Goal: Information Seeking & Learning: Learn about a topic

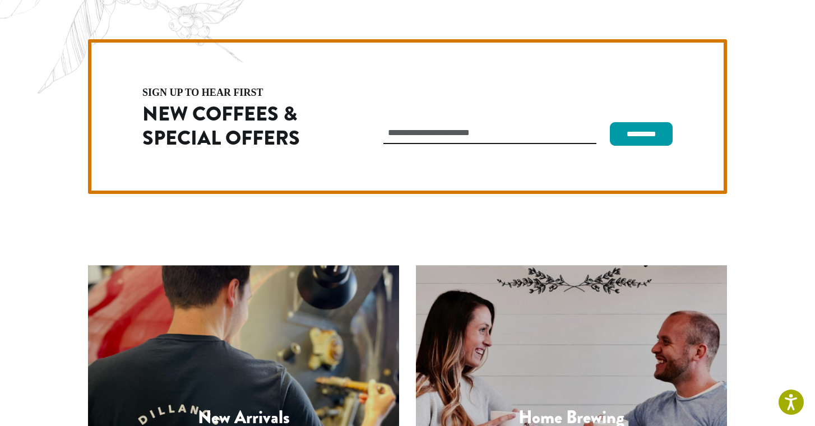
scroll to position [3162, 0]
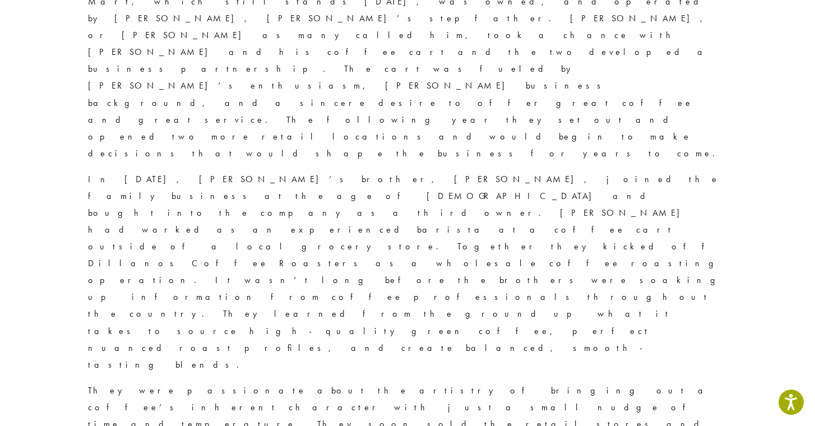
scroll to position [765, 0]
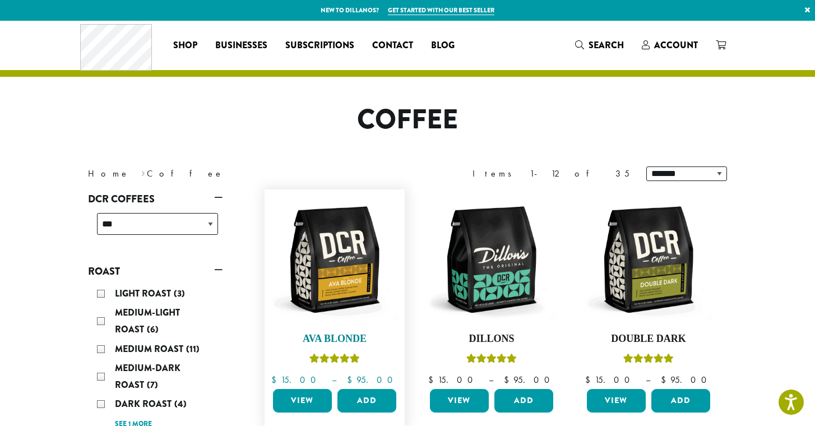
scroll to position [77, 0]
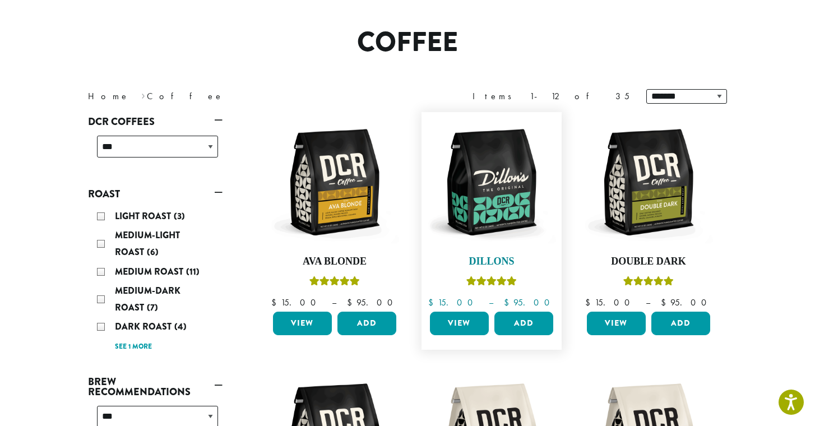
click at [510, 156] on img at bounding box center [491, 182] width 129 height 129
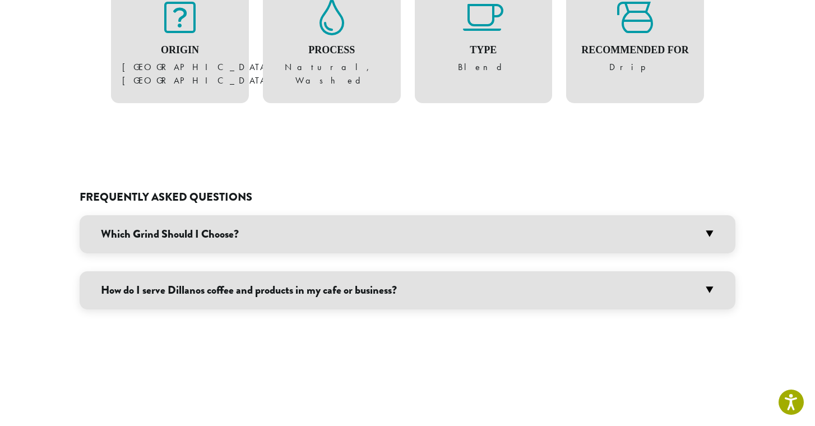
scroll to position [855, 0]
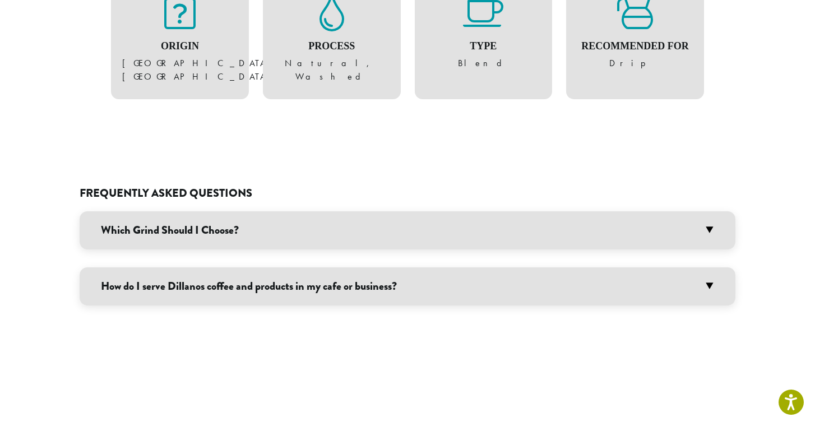
click at [291, 211] on h3 "Which Grind Should I Choose?" at bounding box center [407, 230] width 655 height 38
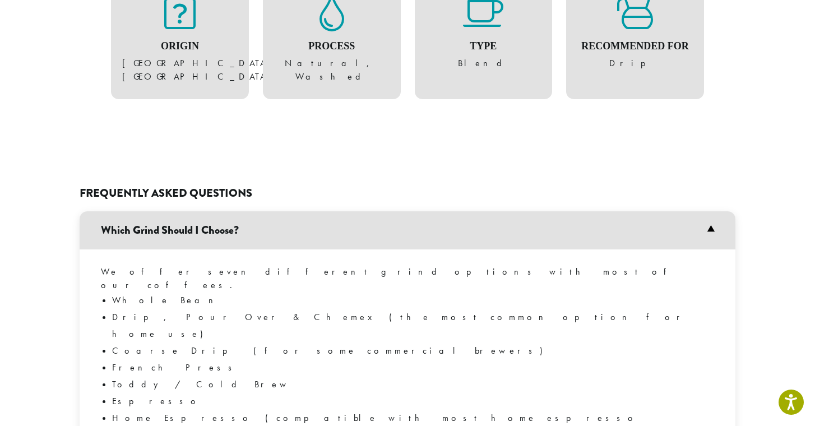
click at [291, 211] on h3 "Which Grind Should I Choose?" at bounding box center [407, 230] width 655 height 38
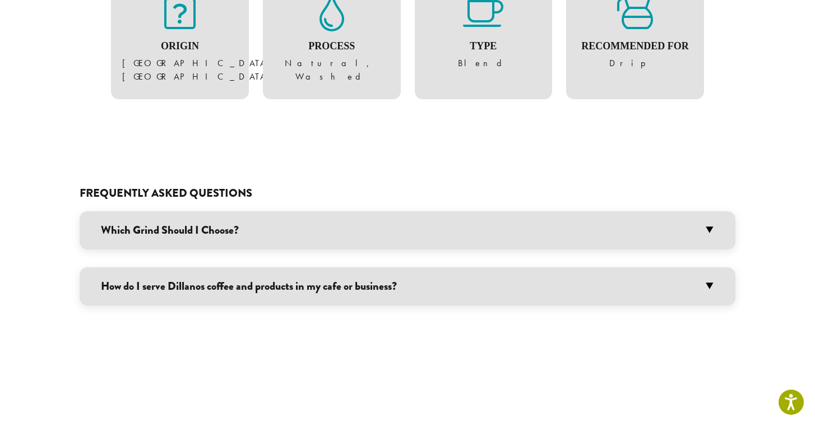
click at [282, 211] on h3 "Which Grind Should I Choose?" at bounding box center [407, 230] width 655 height 38
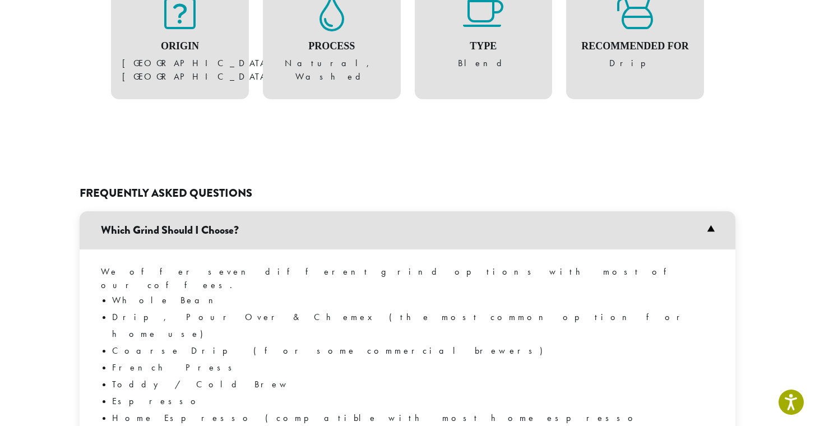
click at [282, 211] on h3 "Which Grind Should I Choose?" at bounding box center [407, 230] width 655 height 38
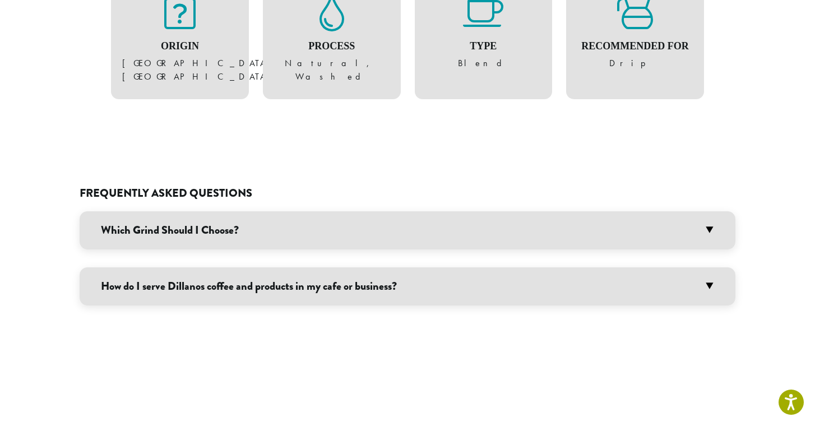
click at [284, 267] on h3 "How do I serve Dillanos coffee and products in my cafe or business?" at bounding box center [407, 286] width 655 height 38
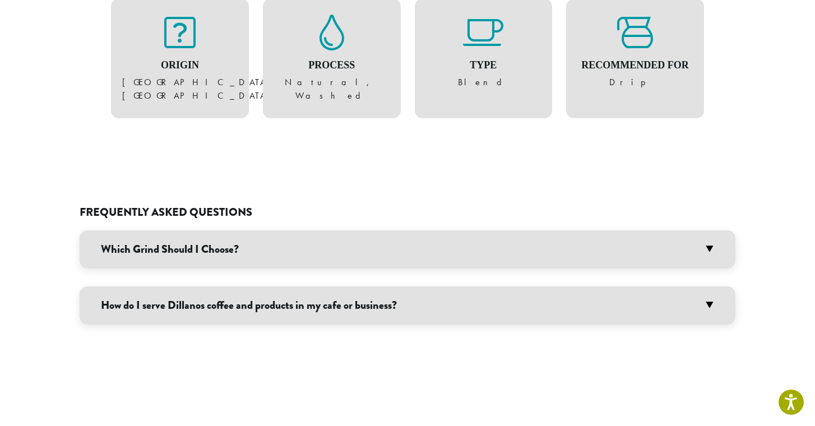
scroll to position [870, 0]
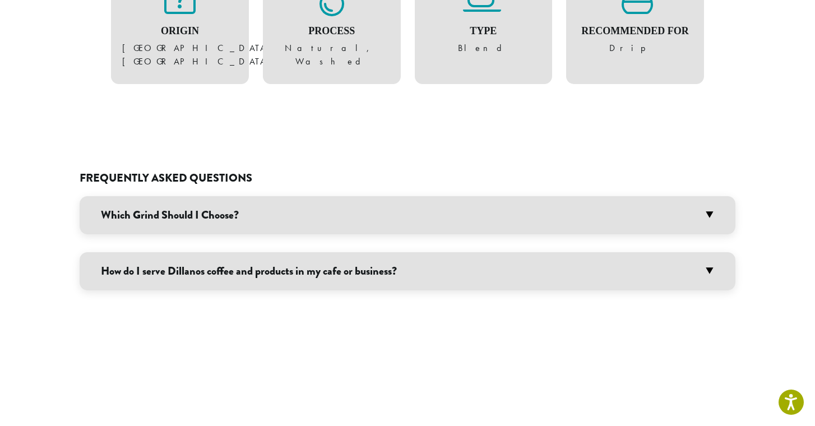
click at [280, 252] on h3 "How do I serve Dillanos coffee and products in my cafe or business?" at bounding box center [407, 271] width 655 height 38
click at [209, 252] on h3 "How do I serve Dillanos coffee and products in my cafe or business?" at bounding box center [407, 271] width 655 height 38
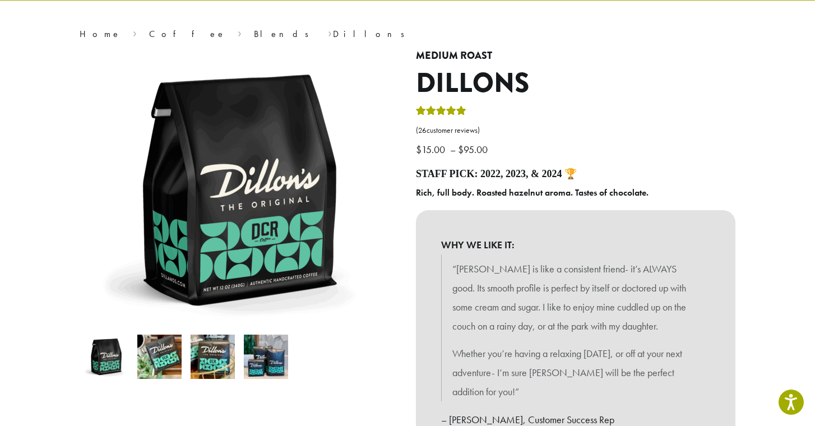
scroll to position [77, 0]
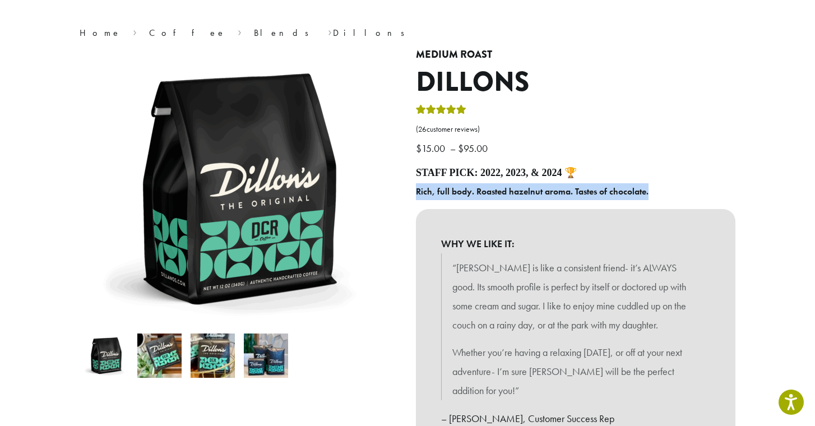
drag, startPoint x: 415, startPoint y: 189, endPoint x: 649, endPoint y: 192, distance: 234.2
click at [649, 192] on div "Medium Roast Dillons ( 26 customer reviews) $ 15.00 – $ 95.00 Price range: $15.…" at bounding box center [575, 386] width 336 height 675
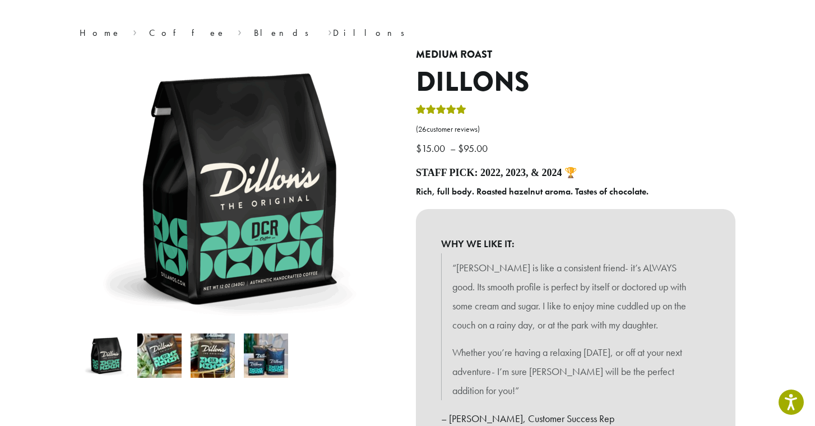
click at [421, 173] on h4 "Staff Pick: 2022, 2023, & 2024 🏆" at bounding box center [575, 173] width 319 height 12
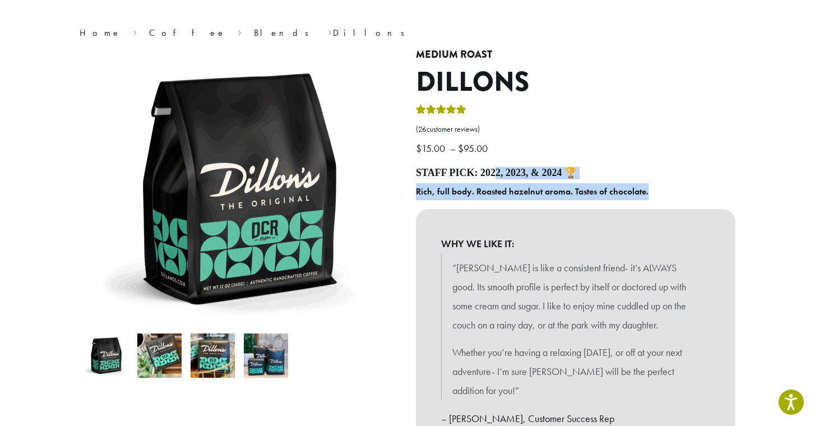
drag, startPoint x: 417, startPoint y: 169, endPoint x: 650, endPoint y: 184, distance: 233.5
click at [650, 184] on div "Staff Pick: 2022, 2023, & 2024 🏆 Rich, full body. Roasted hazelnut aroma. Taste…" at bounding box center [575, 369] width 319 height 404
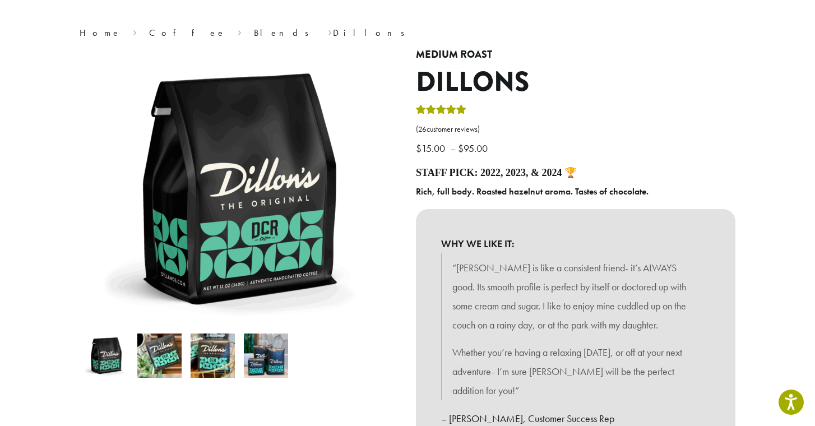
click at [563, 276] on p "“Dillons is like a consistent friend- it’s ALWAYS good. Its smooth profile is p…" at bounding box center [575, 296] width 246 height 76
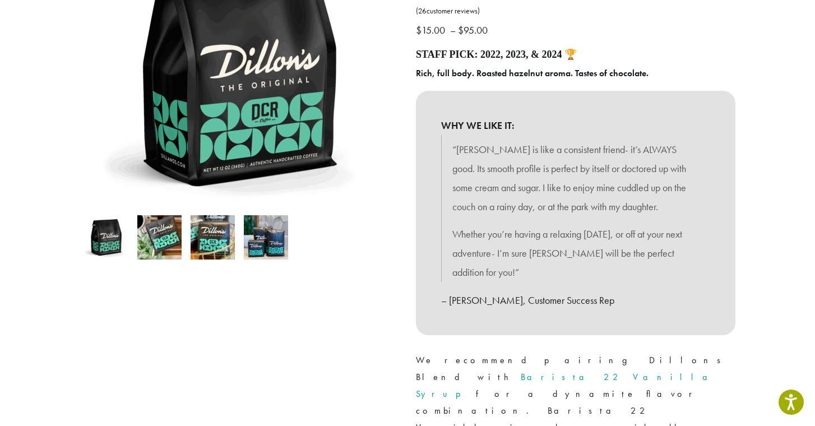
scroll to position [194, 0]
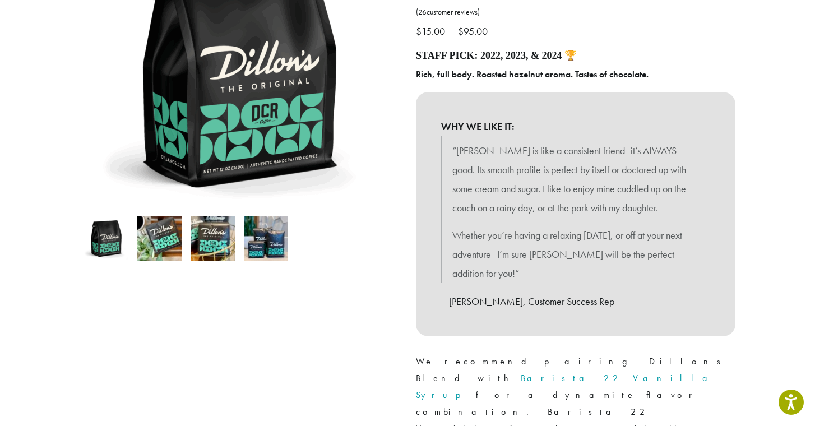
click at [162, 245] on img at bounding box center [159, 238] width 44 height 44
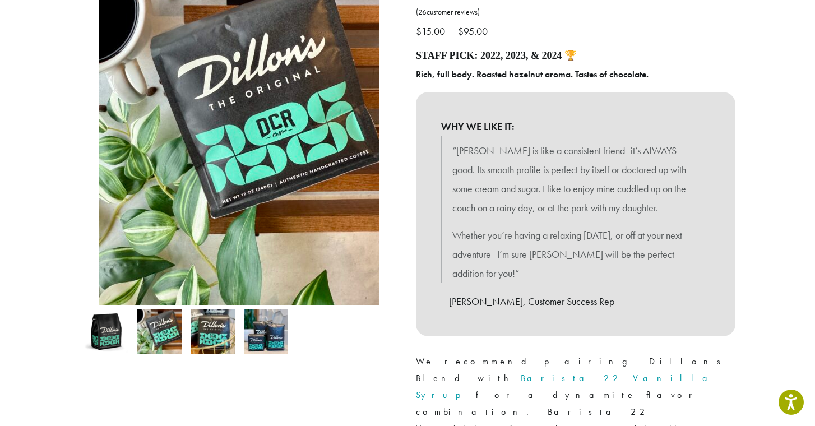
click at [217, 333] on img at bounding box center [212, 331] width 44 height 44
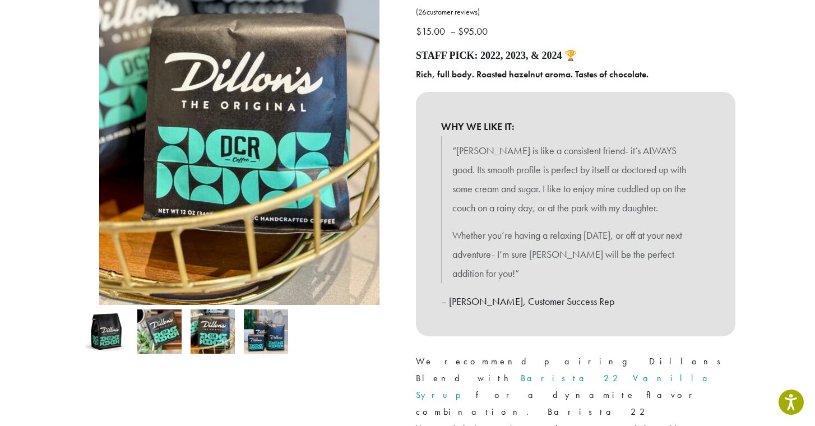
click at [270, 334] on img at bounding box center [266, 331] width 44 height 44
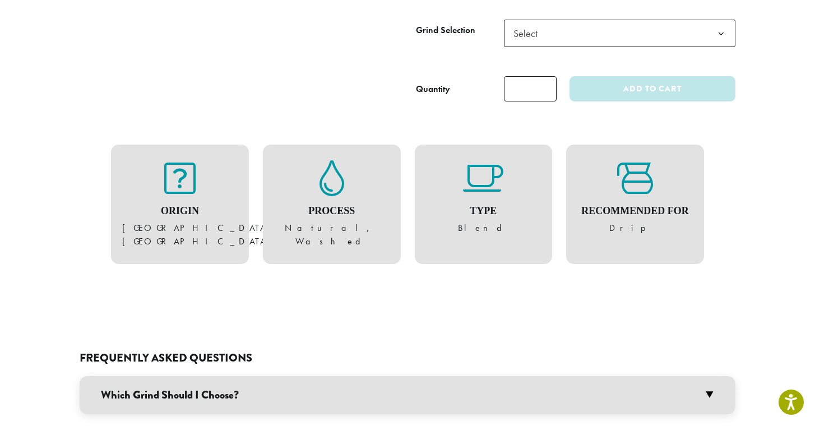
scroll to position [679, 0]
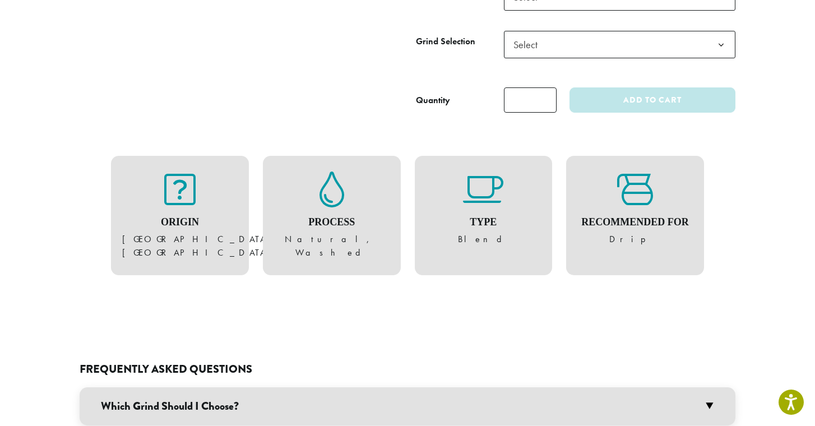
click at [636, 171] on figure "Recommended For Drip" at bounding box center [634, 208] width 115 height 75
click at [480, 171] on figure "Type Blend" at bounding box center [483, 208] width 115 height 75
click at [355, 216] on h4 "Process" at bounding box center [331, 222] width 115 height 12
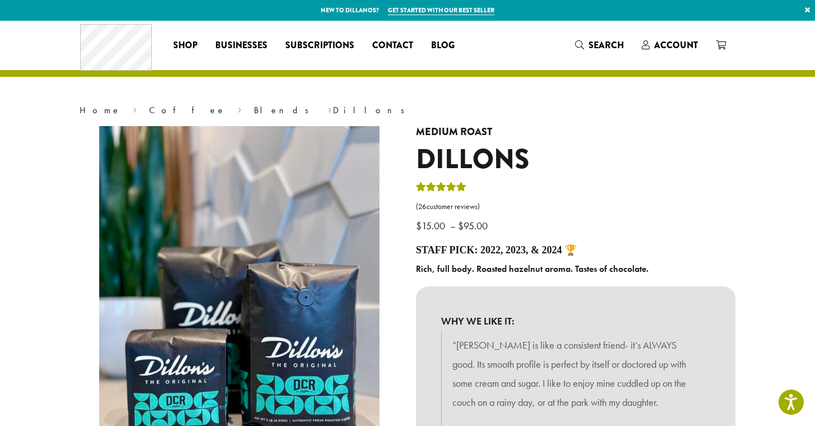
scroll to position [0, 0]
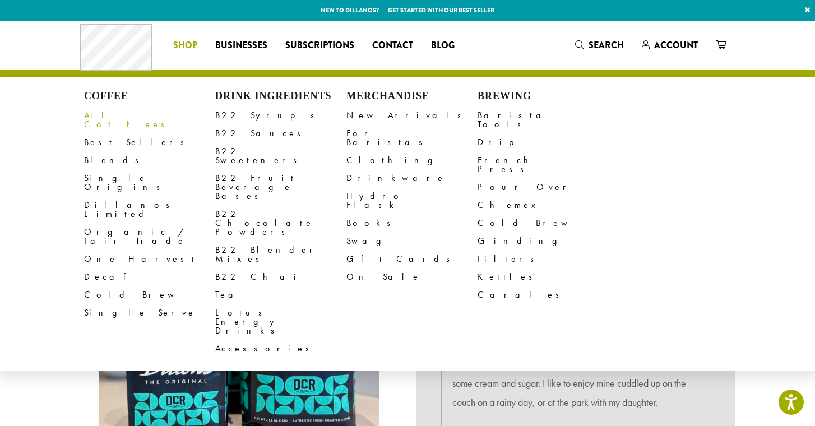
click at [114, 115] on link "All Coffees" at bounding box center [149, 119] width 131 height 27
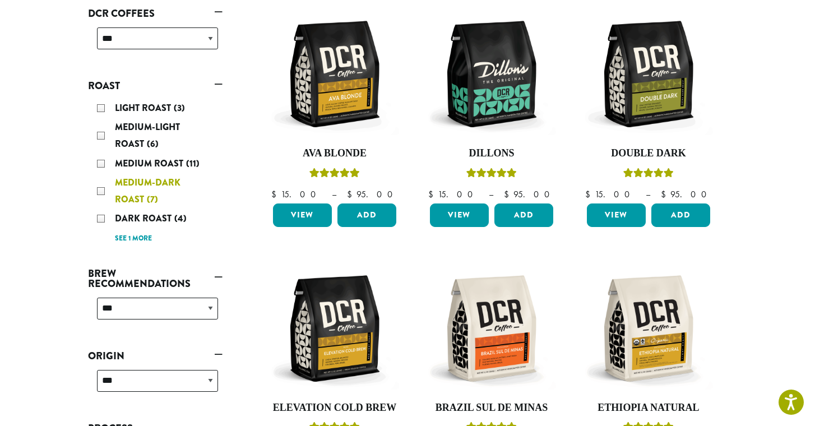
scroll to position [194, 0]
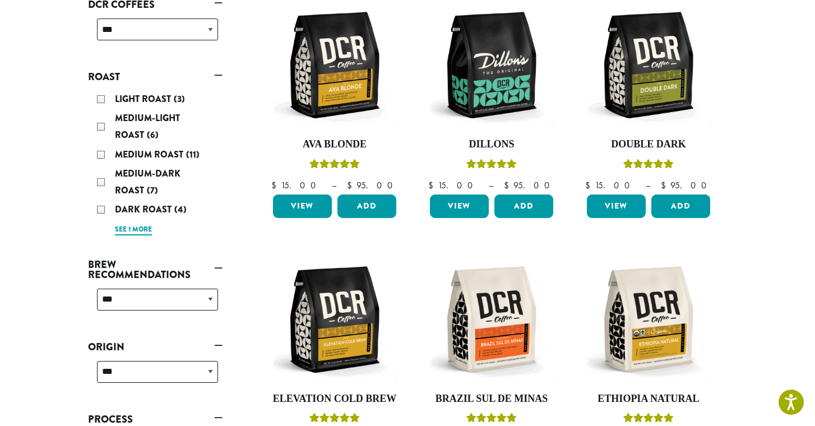
click at [127, 228] on link "See 1 more" at bounding box center [133, 229] width 37 height 11
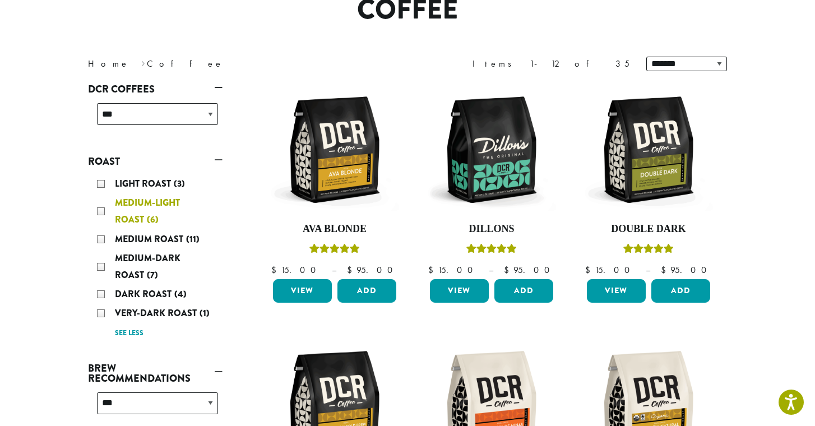
scroll to position [104, 0]
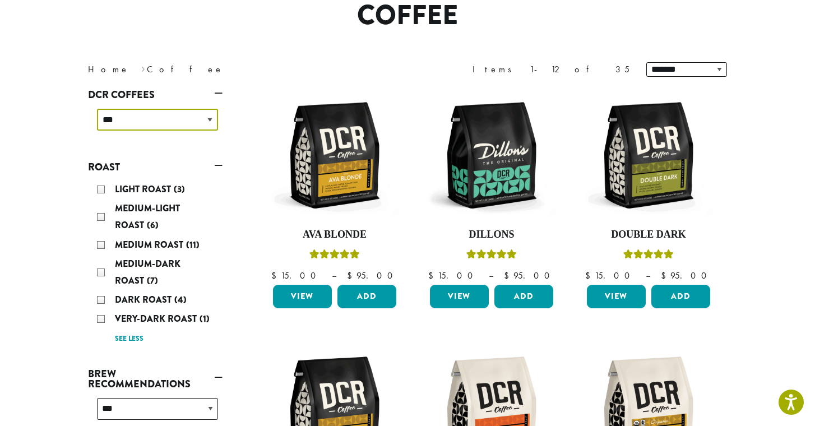
select select "*****"
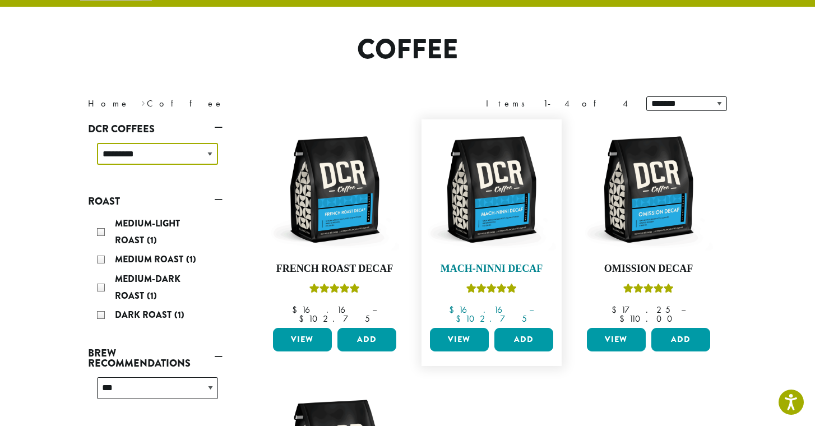
scroll to position [68, 0]
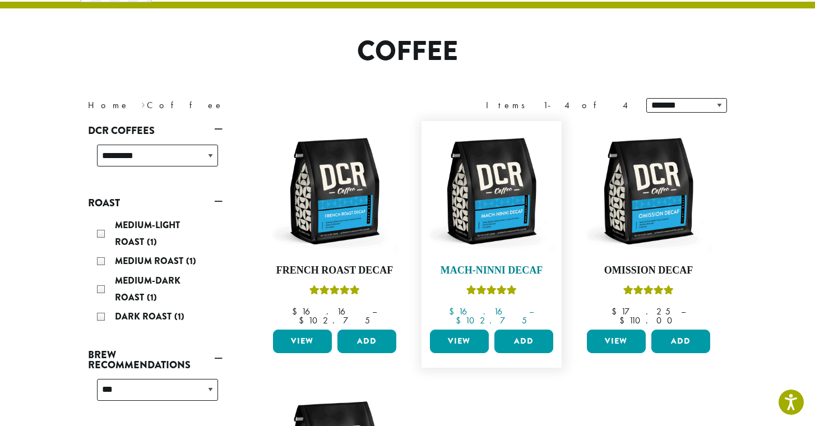
click at [493, 189] on img at bounding box center [491, 191] width 129 height 129
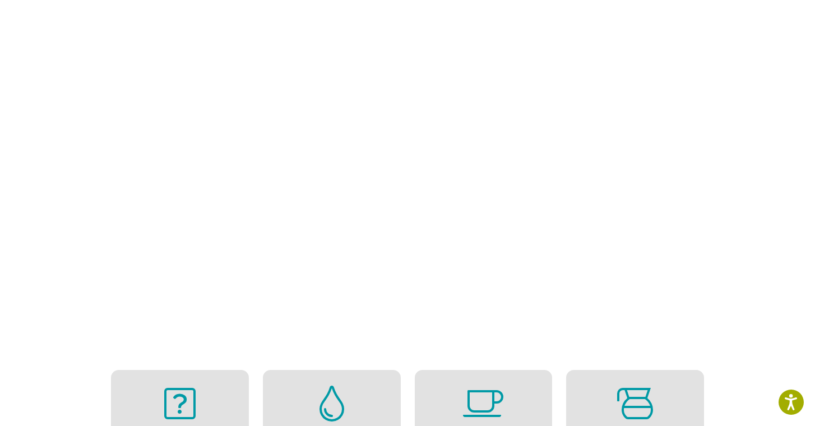
scroll to position [668, 0]
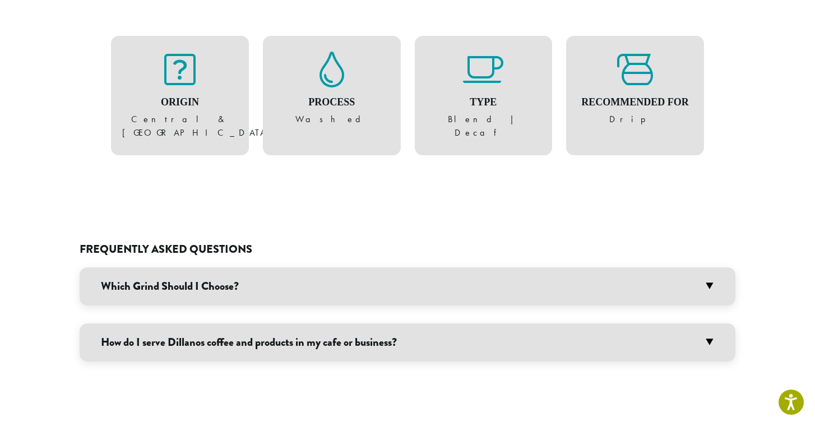
scroll to position [645, 0]
click at [332, 76] on icon at bounding box center [331, 70] width 25 height 36
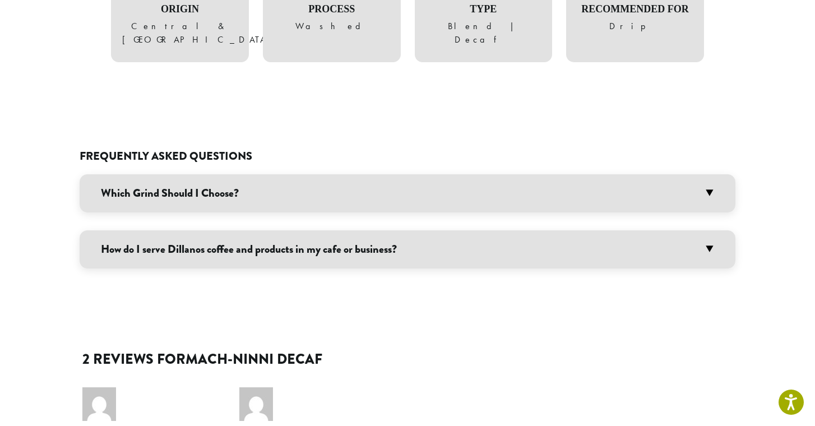
scroll to position [778, 0]
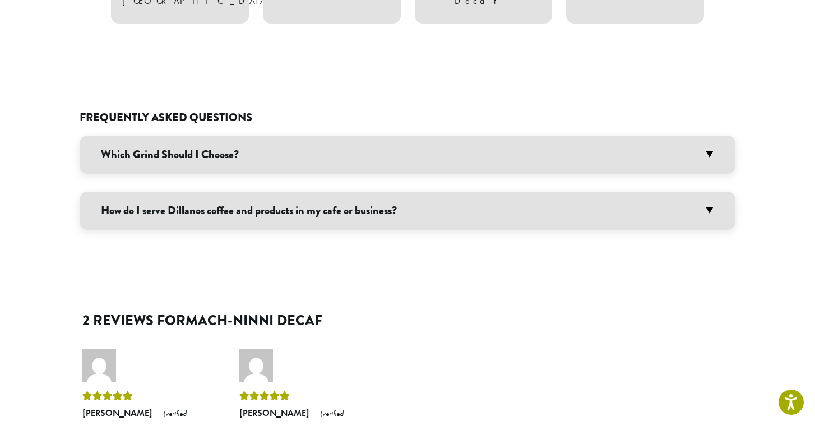
click at [294, 143] on h3 "Which Grind Should I Choose?" at bounding box center [407, 155] width 655 height 38
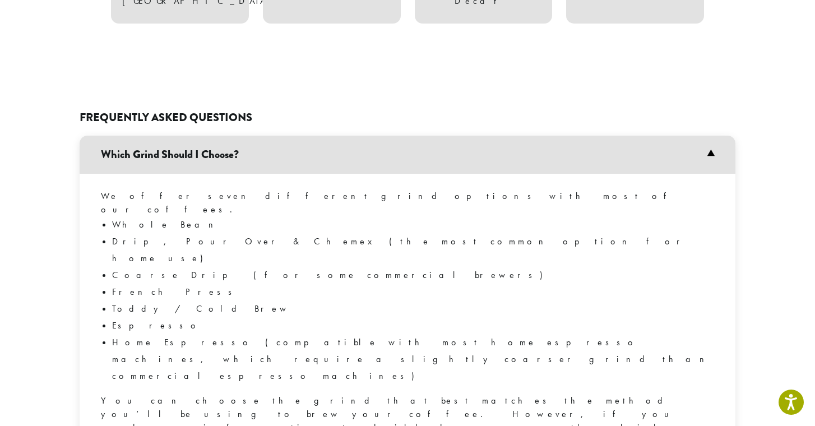
click at [294, 143] on h3 "Which Grind Should I Choose?" at bounding box center [407, 155] width 655 height 38
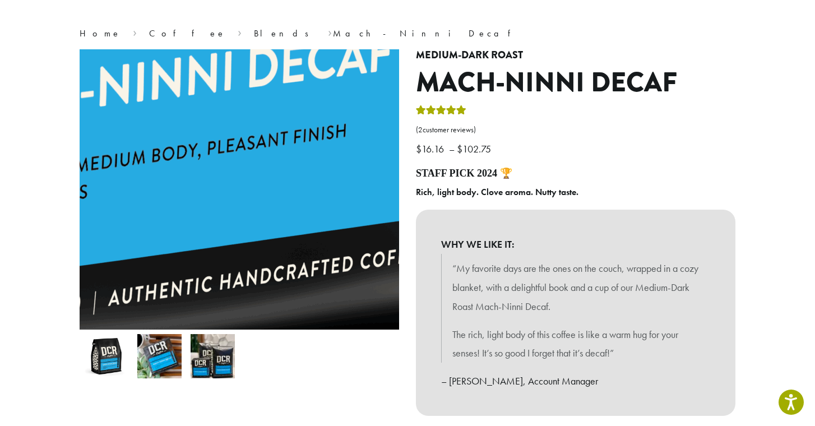
scroll to position [79, 0]
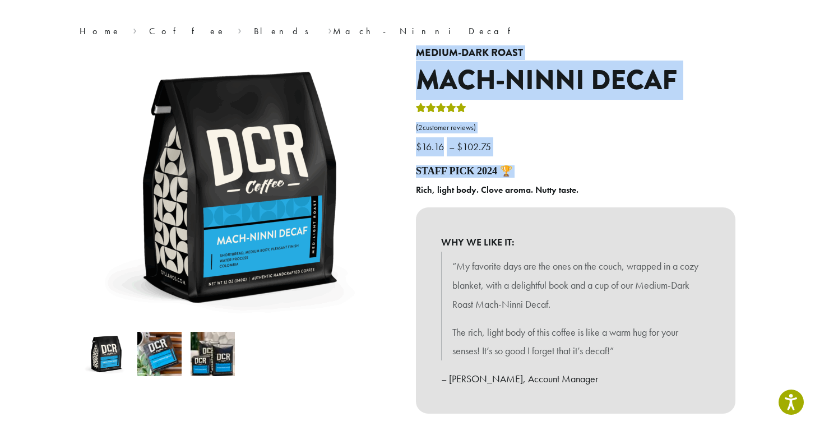
drag, startPoint x: 404, startPoint y: 46, endPoint x: 596, endPoint y: 178, distance: 233.2
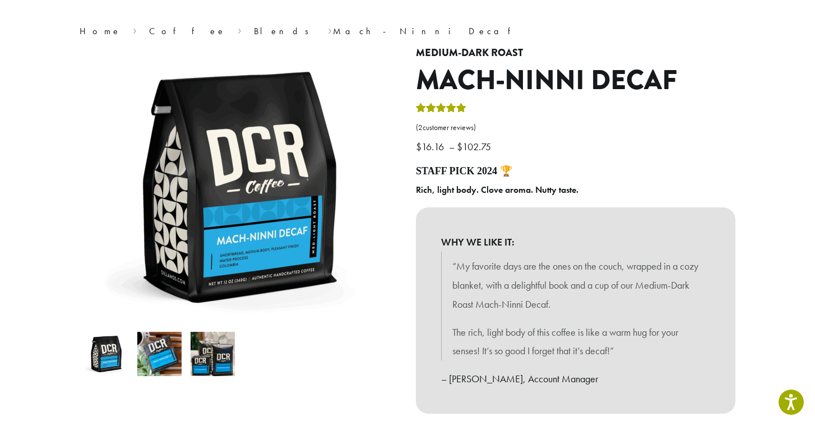
click at [596, 178] on div "STAFF PICK 2024 🏆 Rich, light body. Clove aroma. Nutty taste. WHY WE LIKE IT: “…" at bounding box center [575, 289] width 319 height 248
drag, startPoint x: 584, startPoint y: 188, endPoint x: 409, endPoint y: 190, distance: 174.8
click at [409, 190] on div "**********" at bounding box center [575, 308] width 336 height 522
copy b "Rich, light body. Clove aroma. Nutty taste."
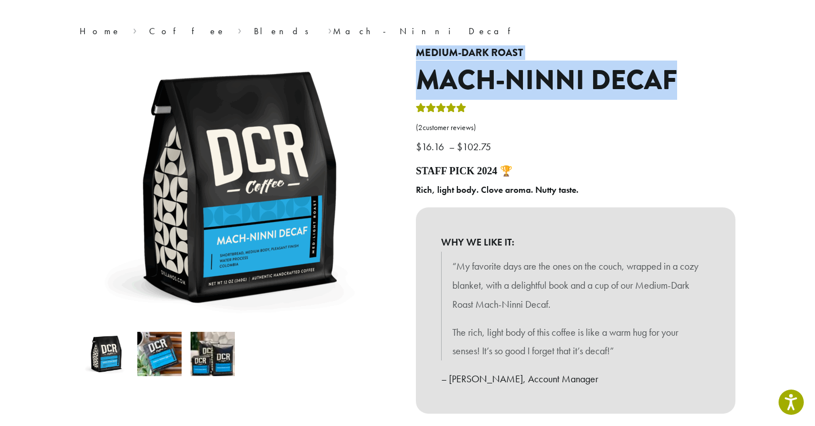
drag, startPoint x: 412, startPoint y: 51, endPoint x: 673, endPoint y: 85, distance: 262.7
click at [673, 85] on div "**********" at bounding box center [575, 308] width 336 height 522
copy div "Medium-Dark Roast Mach-Ninni Decaf"
click at [522, 92] on h1 "Mach-Ninni Decaf" at bounding box center [575, 80] width 319 height 32
drag, startPoint x: 417, startPoint y: 78, endPoint x: 674, endPoint y: 71, distance: 257.2
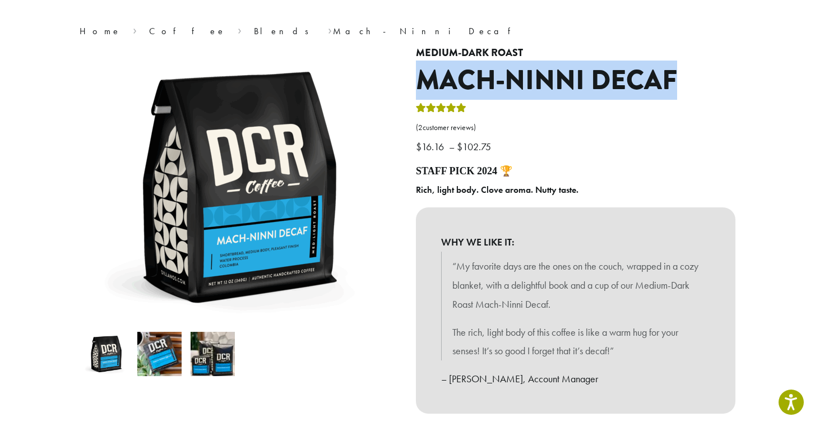
click at [674, 71] on h1 "Mach-Ninni Decaf" at bounding box center [575, 80] width 319 height 32
copy h1 "Mach-Ninni Decaf"
